Goal: Information Seeking & Learning: Understand process/instructions

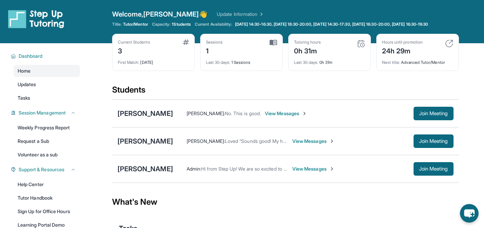
click at [181, 99] on div "Students" at bounding box center [285, 92] width 346 height 15
click at [178, 96] on div "Students" at bounding box center [285, 92] width 346 height 15
click at [360, 48] on img at bounding box center [361, 44] width 8 height 8
click at [359, 48] on img at bounding box center [361, 44] width 8 height 8
click at [317, 65] on span "Last 30 days :" at bounding box center [306, 62] width 24 height 5
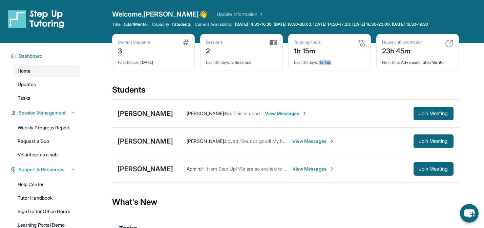
drag, startPoint x: 321, startPoint y: 68, endPoint x: 338, endPoint y: 68, distance: 16.9
click at [338, 65] on div "Last 30 days : 1h 15m" at bounding box center [329, 60] width 71 height 9
click at [333, 85] on div "Current Students 3 First Match : 3 days ago Sessions 2 Last 30 days : 2 Session…" at bounding box center [285, 59] width 346 height 51
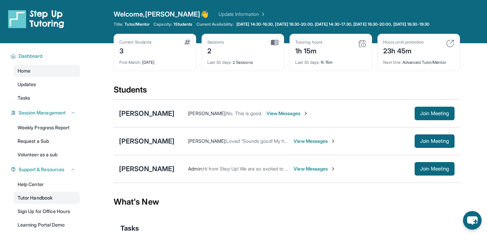
click at [40, 204] on link "Tutor Handbook" at bounding box center [47, 198] width 66 height 12
